Goal: Go to known website: Access a specific website the user already knows

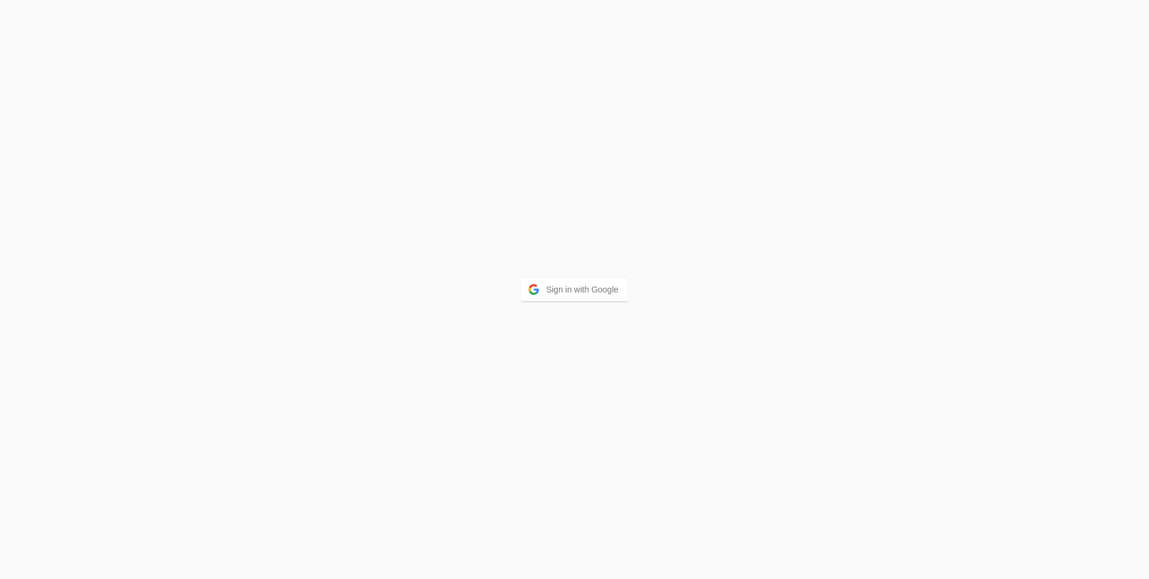
click at [552, 285] on button "Sign in with Google" at bounding box center [574, 290] width 107 height 24
